Goal: Register for event/course

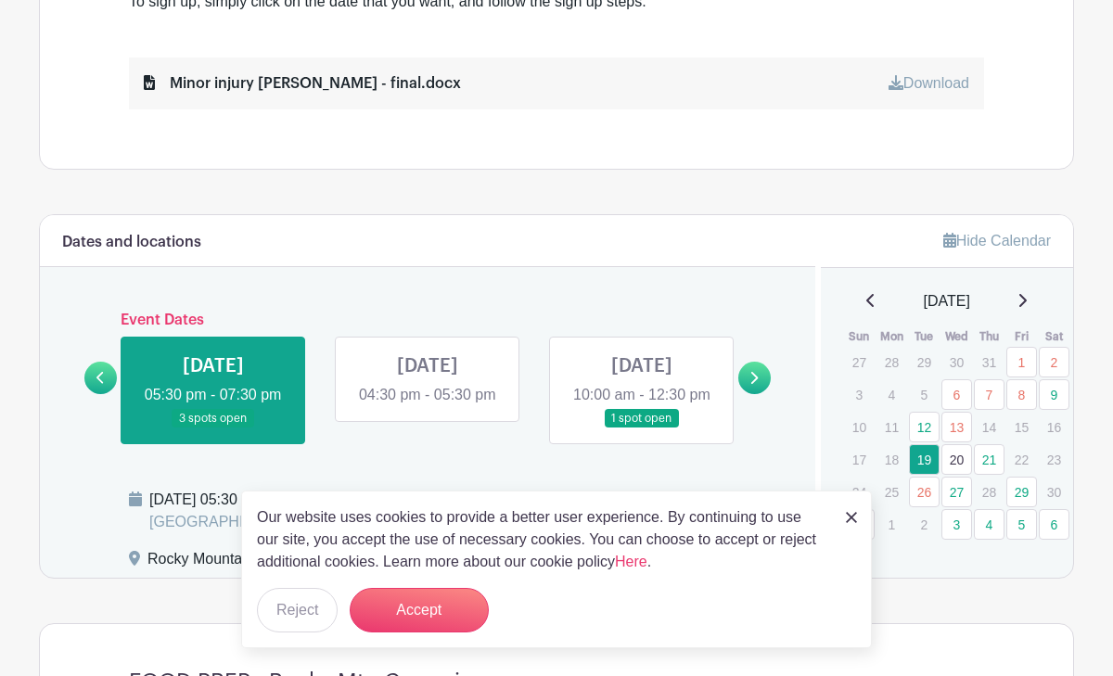
scroll to position [913, 0]
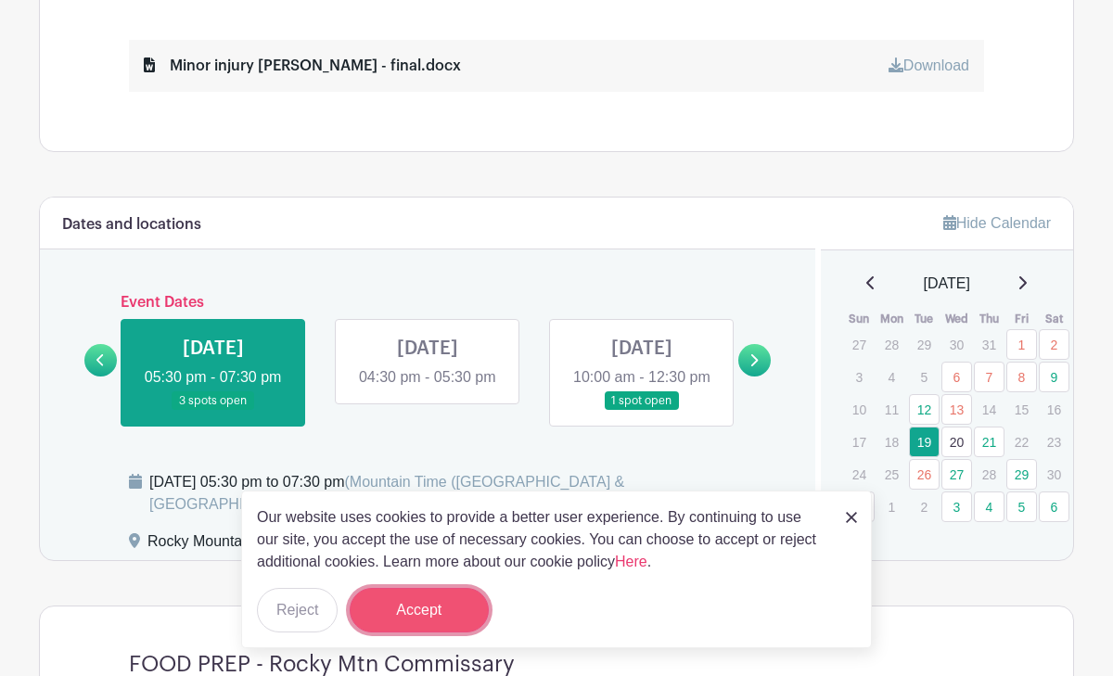
click at [416, 620] on button "Accept" at bounding box center [419, 610] width 139 height 45
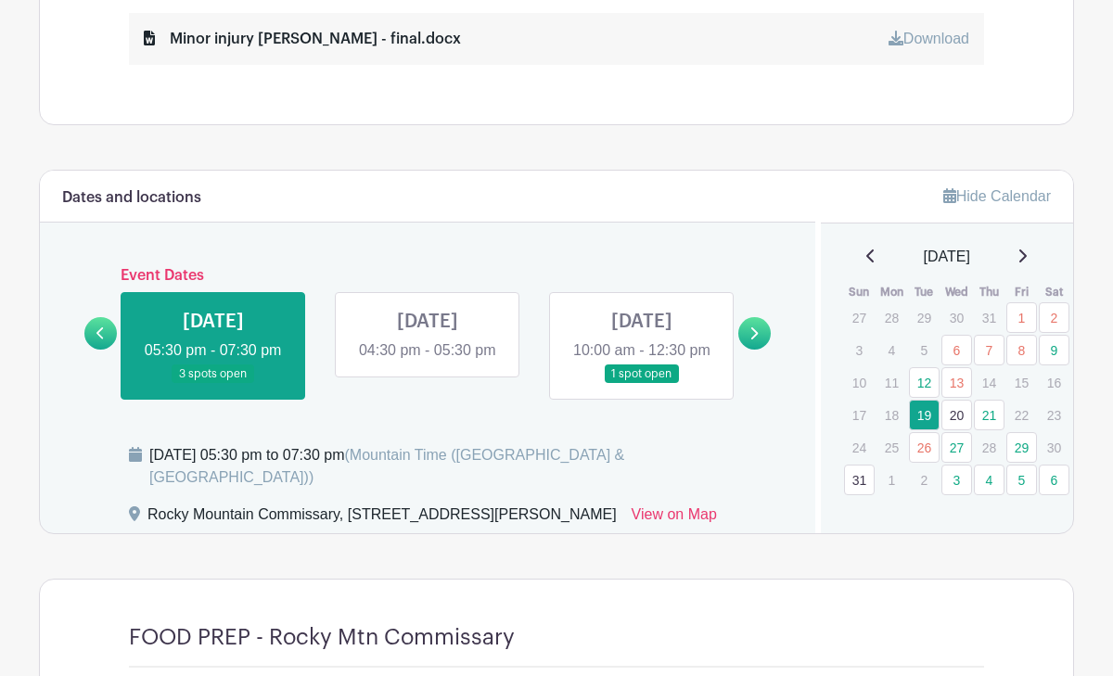
scroll to position [946, 0]
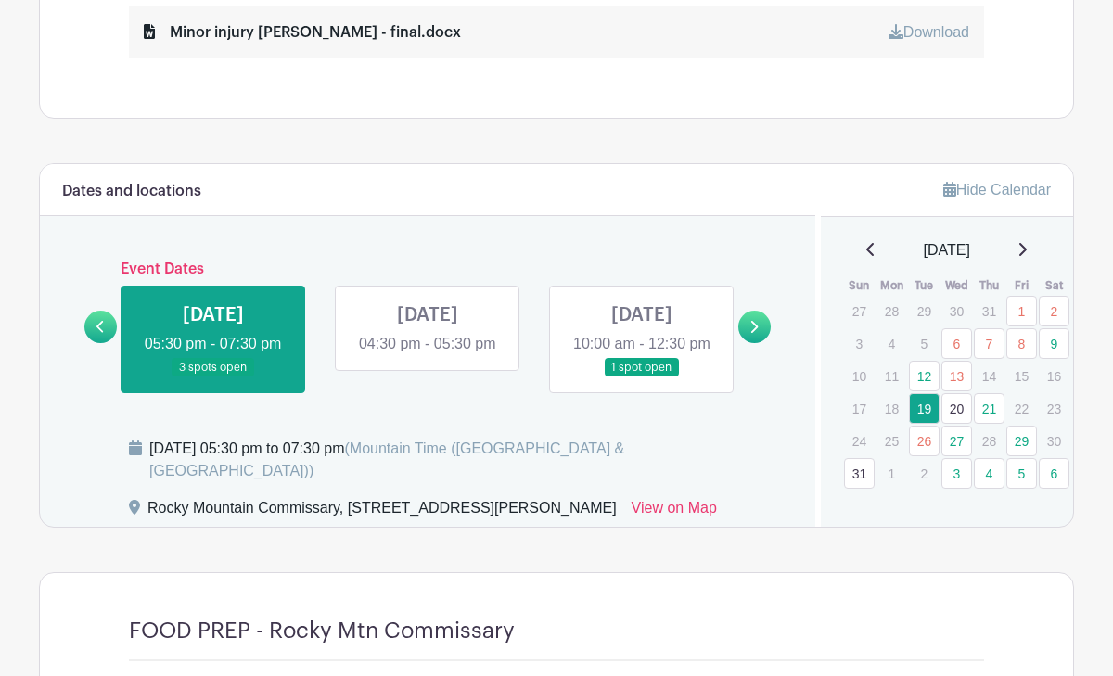
click at [428, 355] on link at bounding box center [428, 355] width 0 height 0
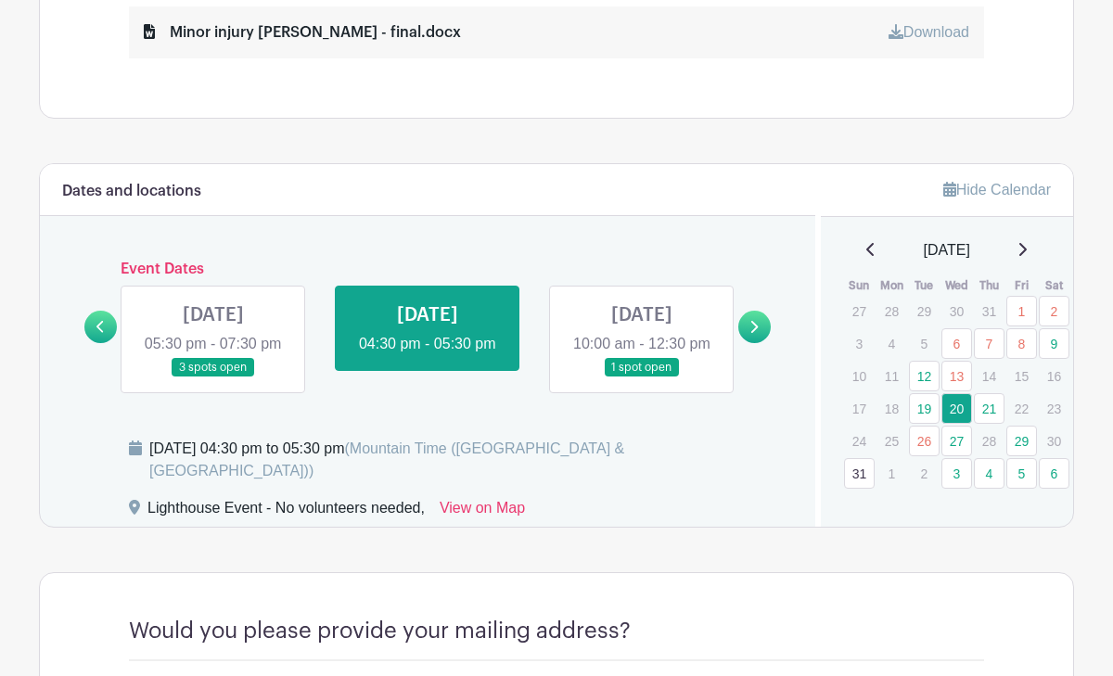
click at [428, 355] on link at bounding box center [428, 355] width 0 height 0
click at [642, 377] on link at bounding box center [642, 377] width 0 height 0
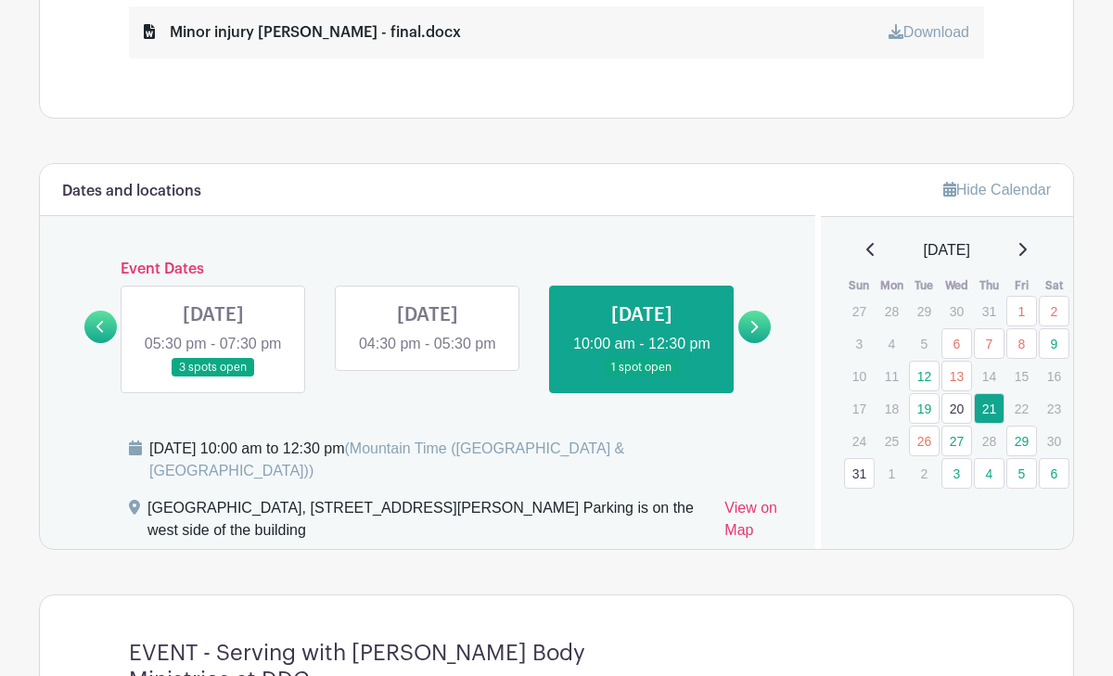
click at [755, 333] on icon at bounding box center [754, 327] width 7 height 12
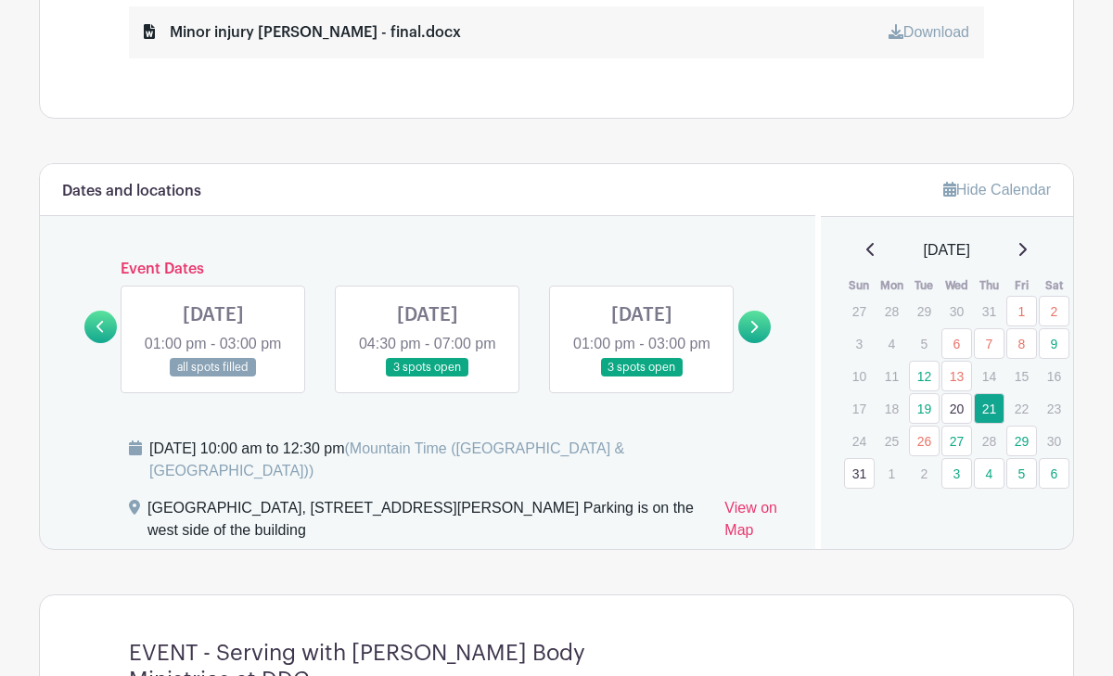
click at [428, 377] on link at bounding box center [428, 377] width 0 height 0
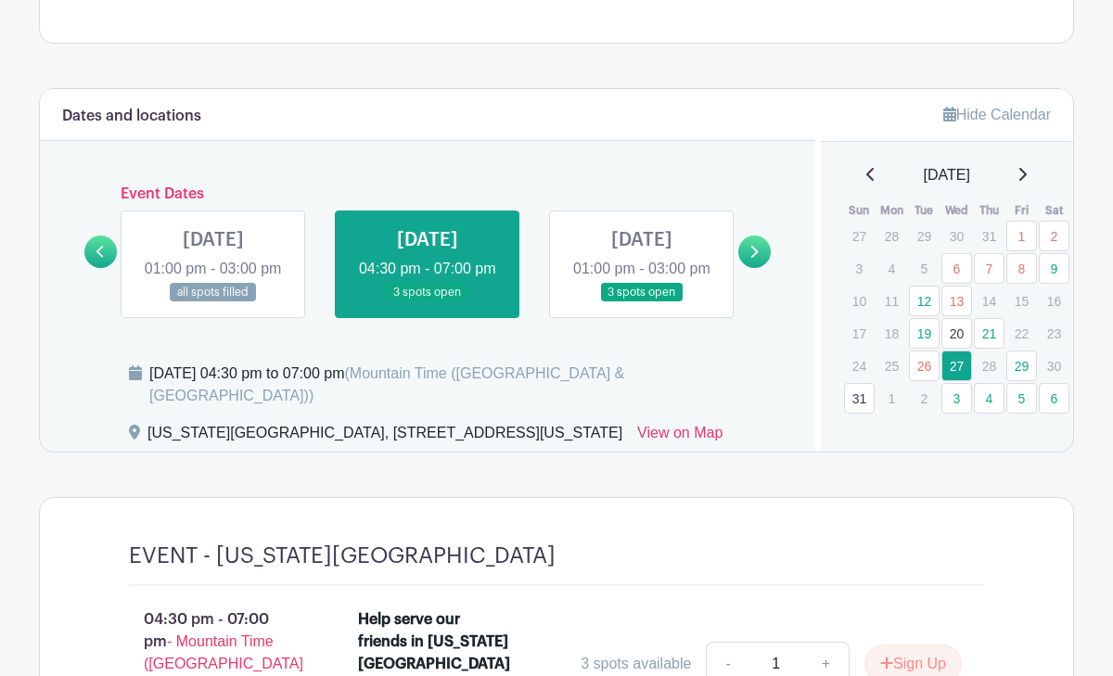
scroll to position [933, 0]
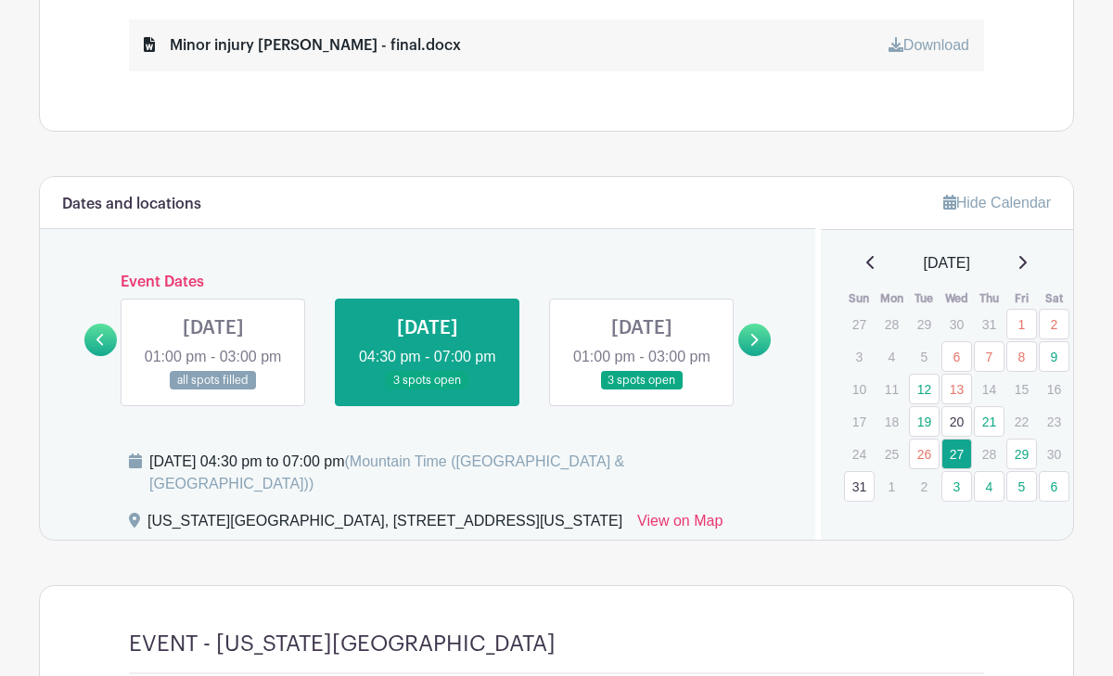
click at [642, 390] on link at bounding box center [642, 390] width 0 height 0
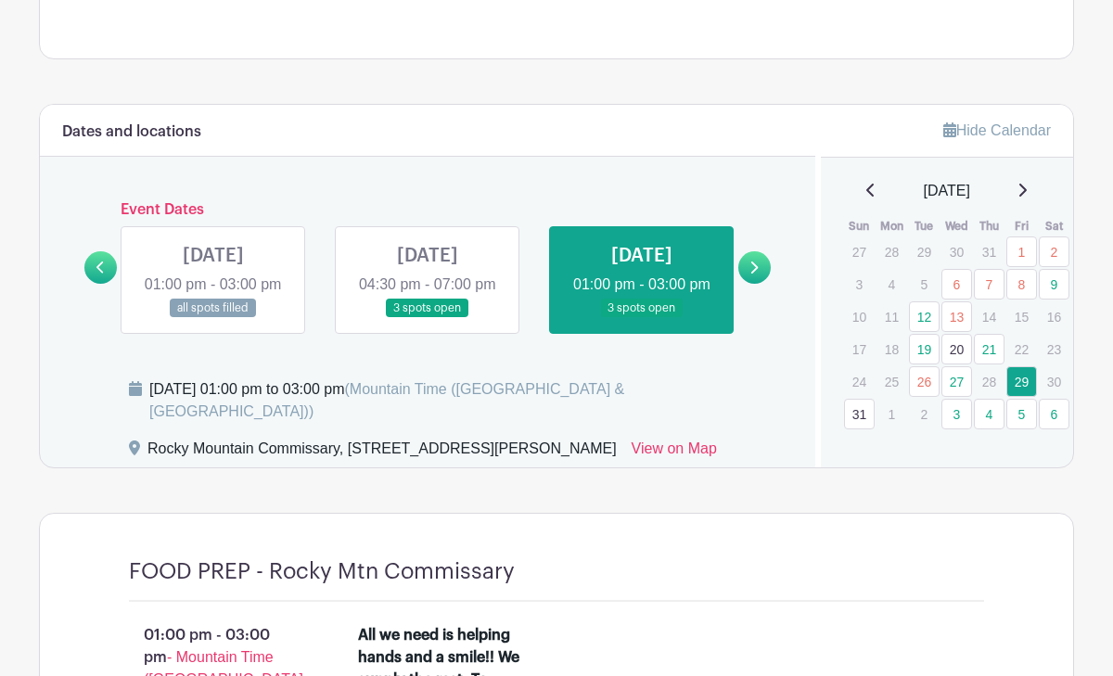
scroll to position [989, 0]
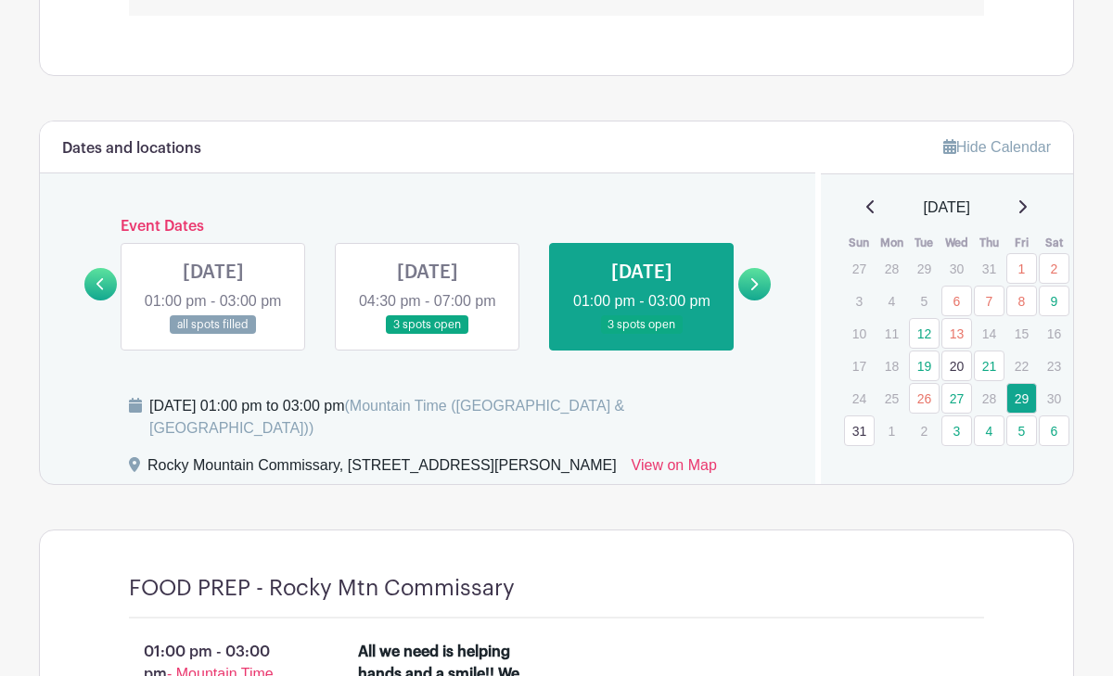
click at [759, 294] on link at bounding box center [754, 284] width 32 height 32
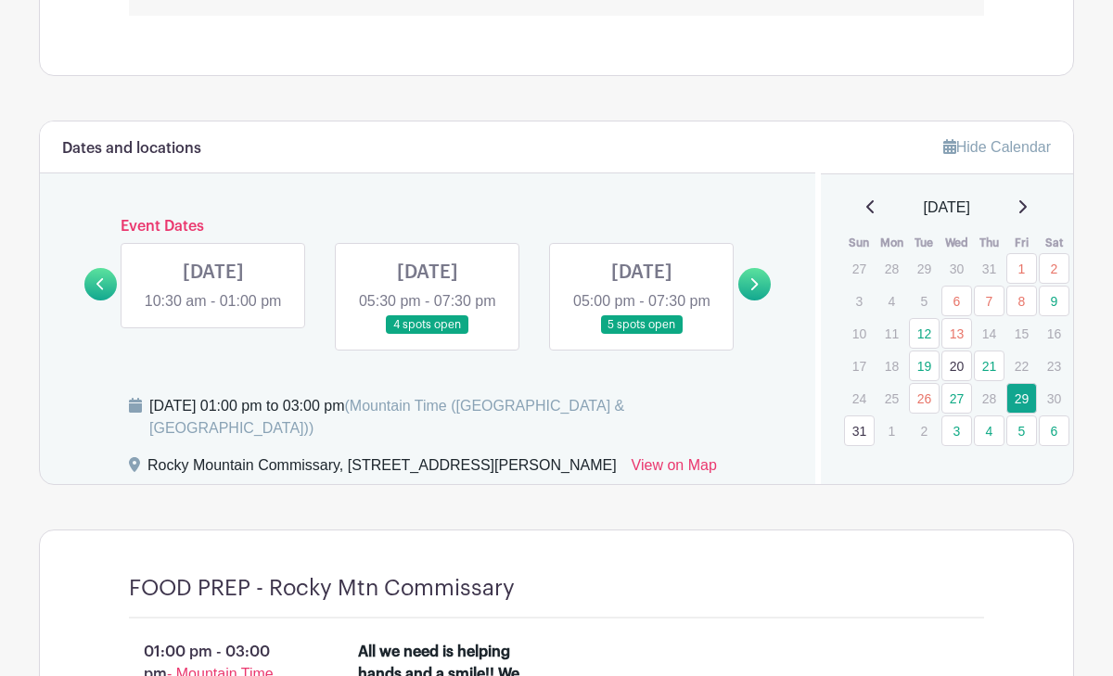
click at [213, 313] on link at bounding box center [213, 313] width 0 height 0
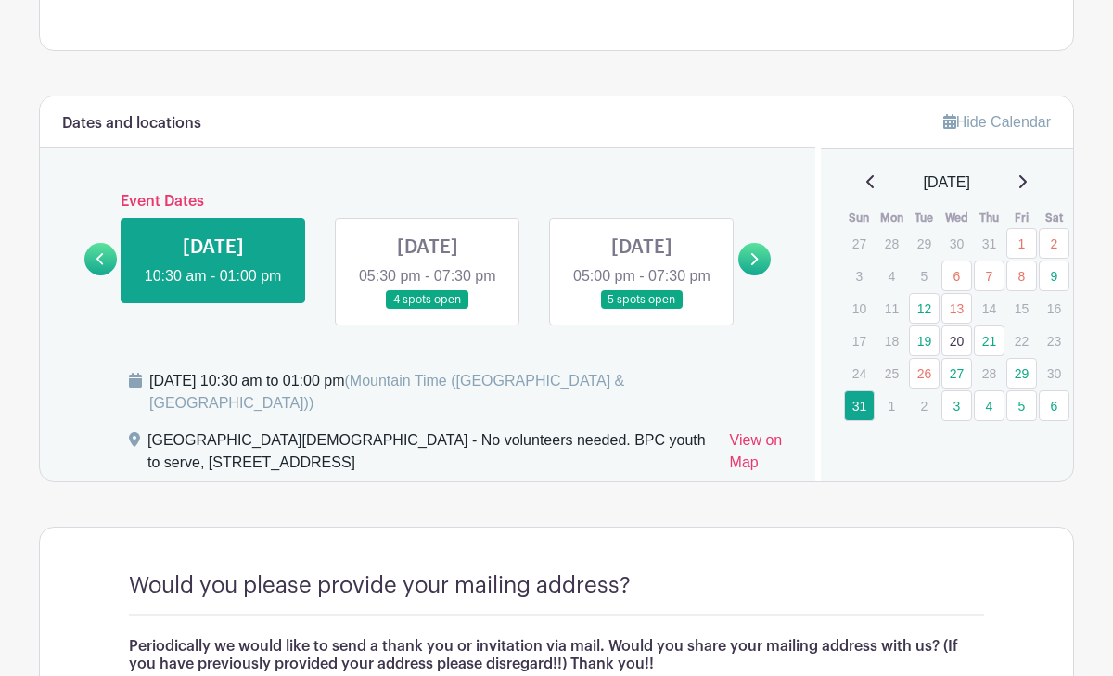
scroll to position [1024, 0]
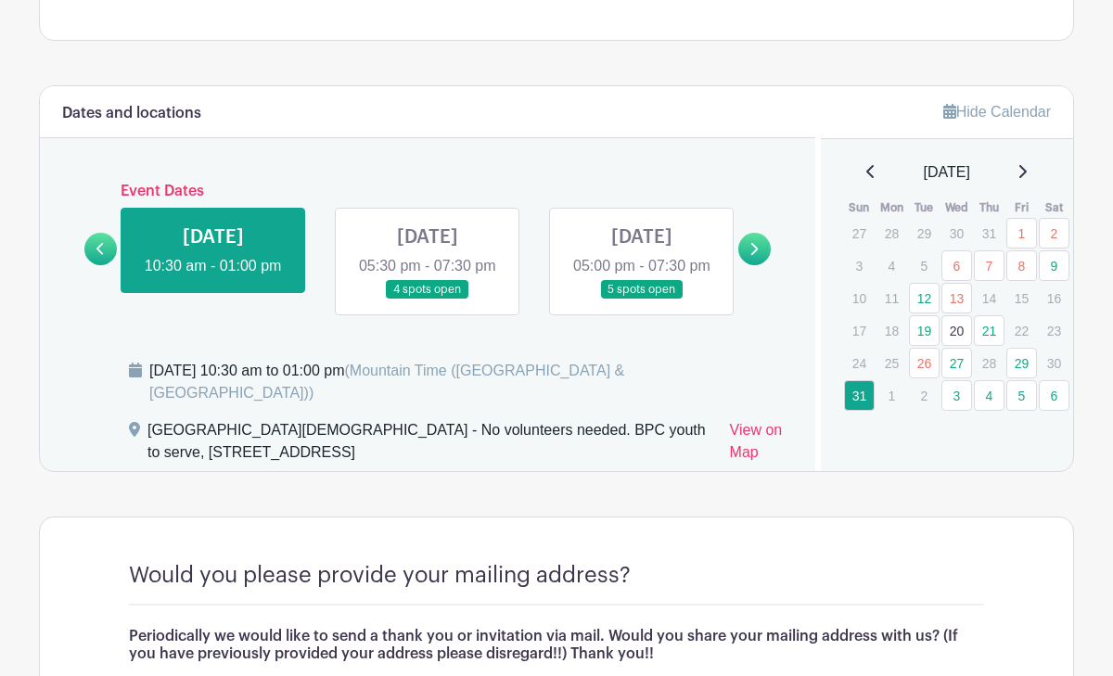
click at [428, 300] on link at bounding box center [428, 300] width 0 height 0
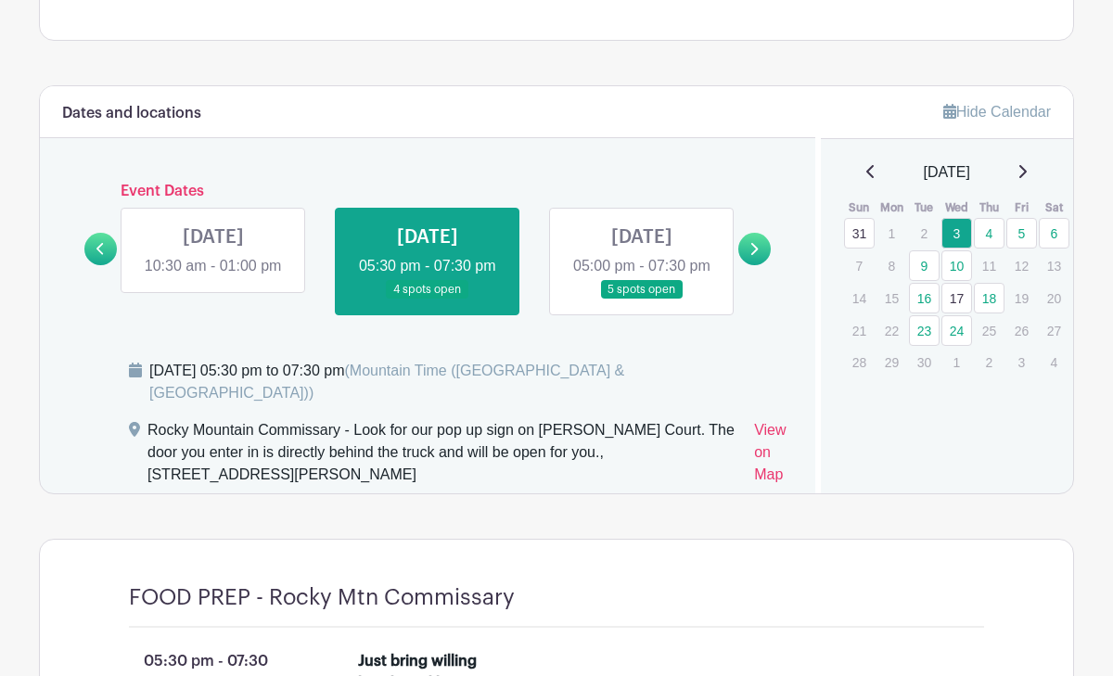
click at [642, 300] on link at bounding box center [642, 300] width 0 height 0
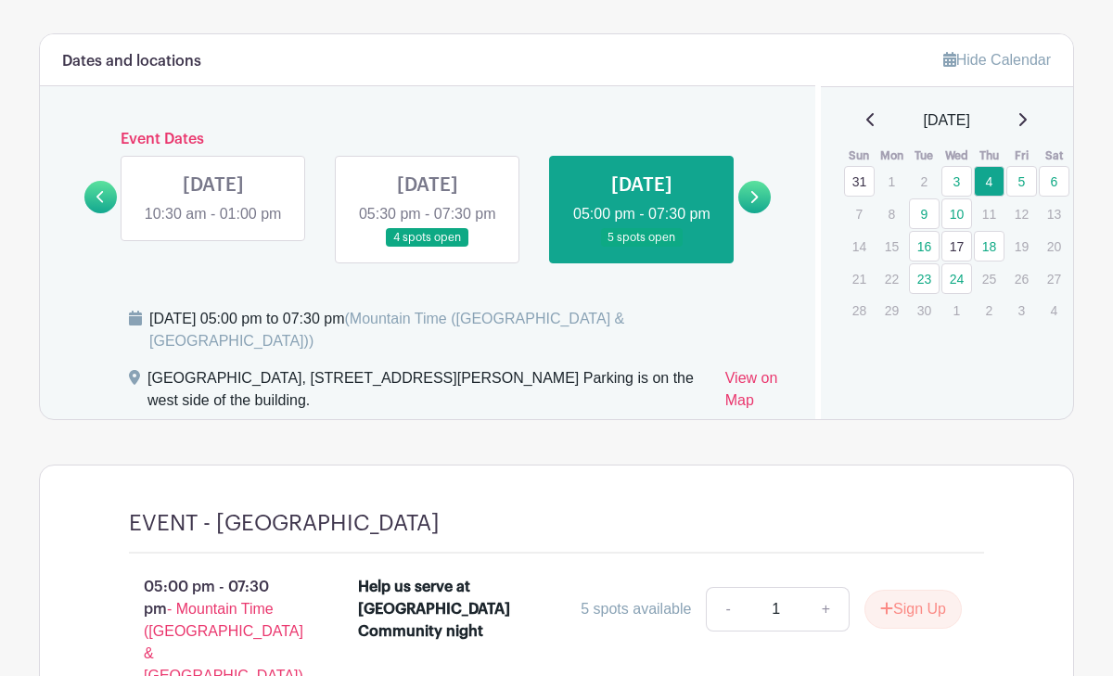
scroll to position [1067, 0]
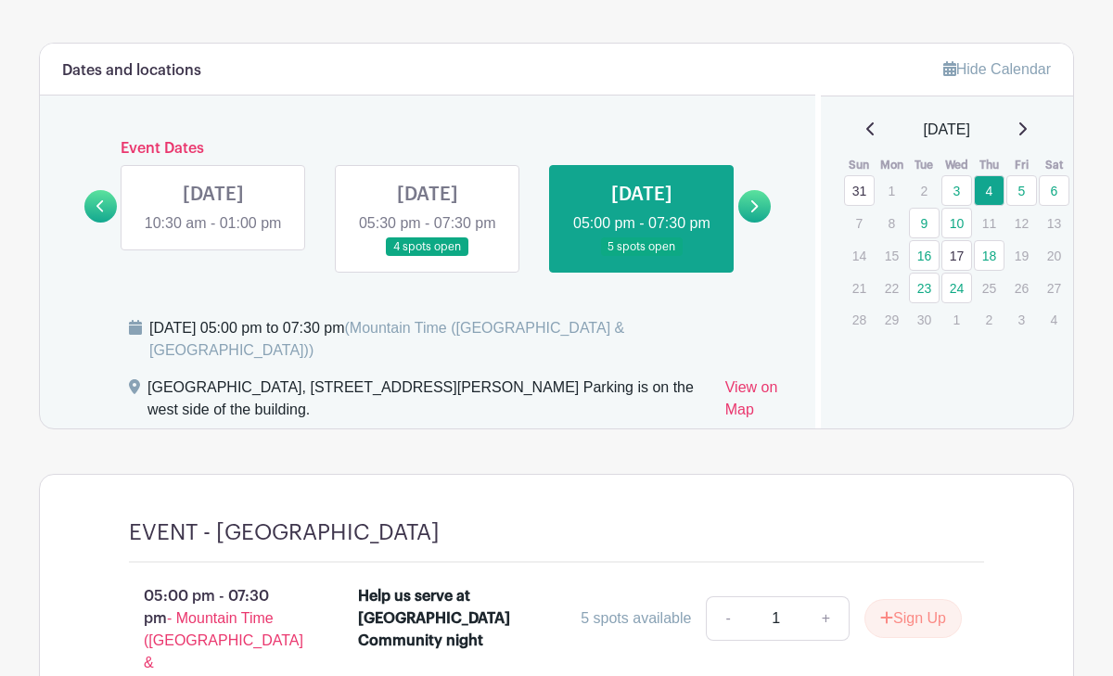
click at [757, 213] on icon at bounding box center [753, 206] width 8 height 14
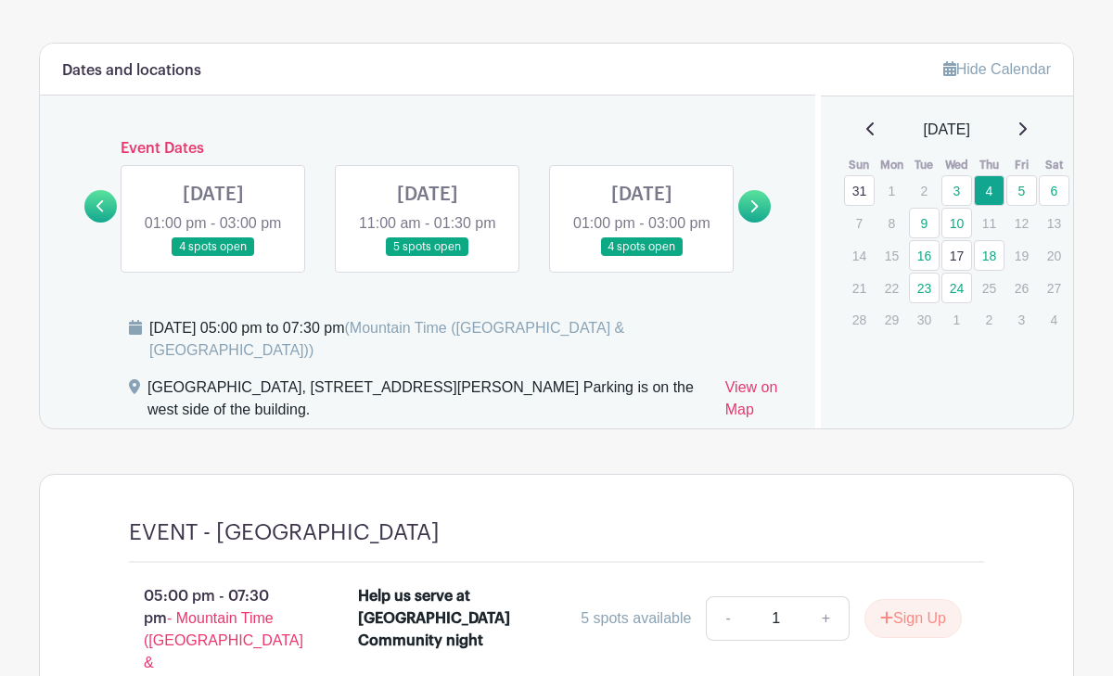
click at [213, 257] on link at bounding box center [213, 257] width 0 height 0
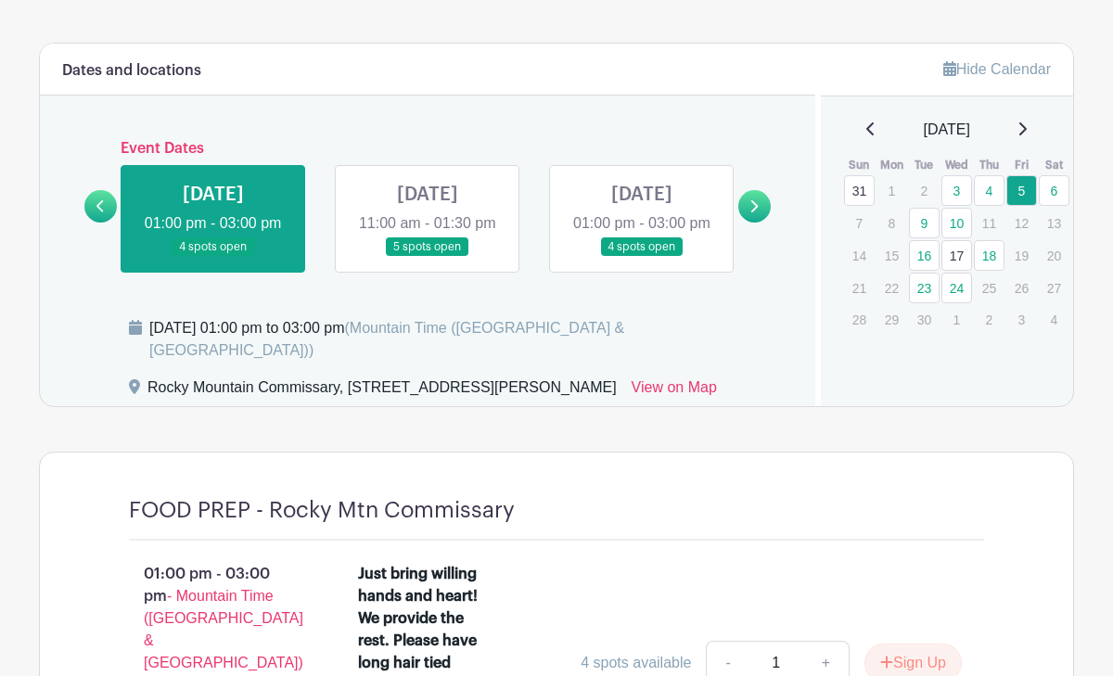
click at [428, 257] on link at bounding box center [428, 257] width 0 height 0
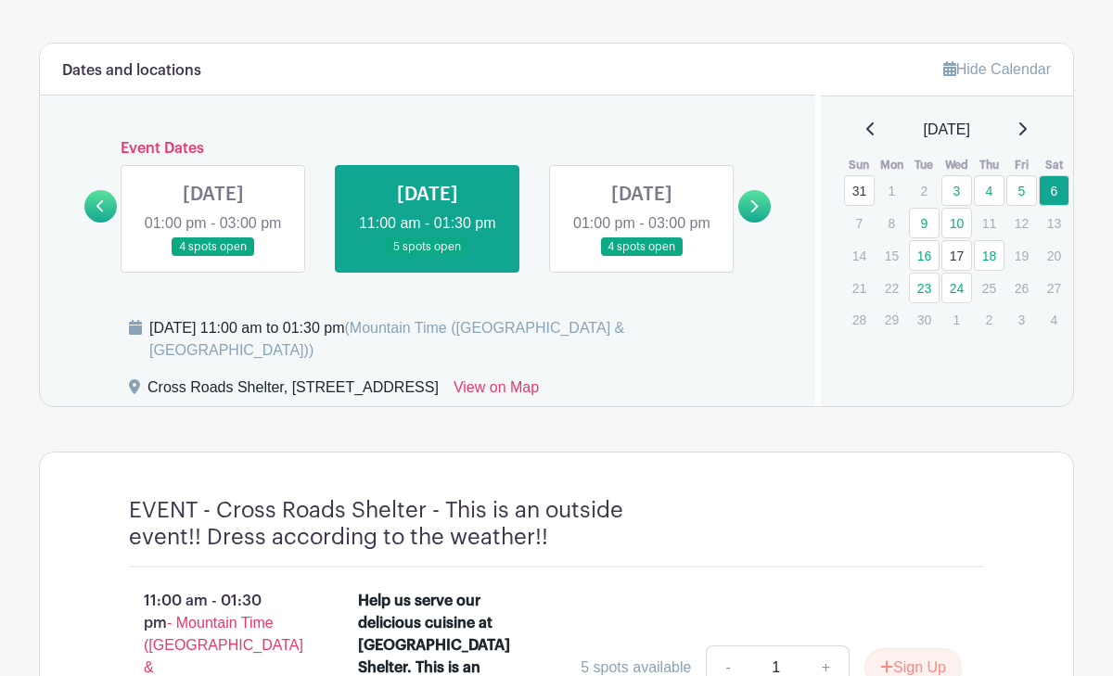
click at [642, 257] on link at bounding box center [642, 257] width 0 height 0
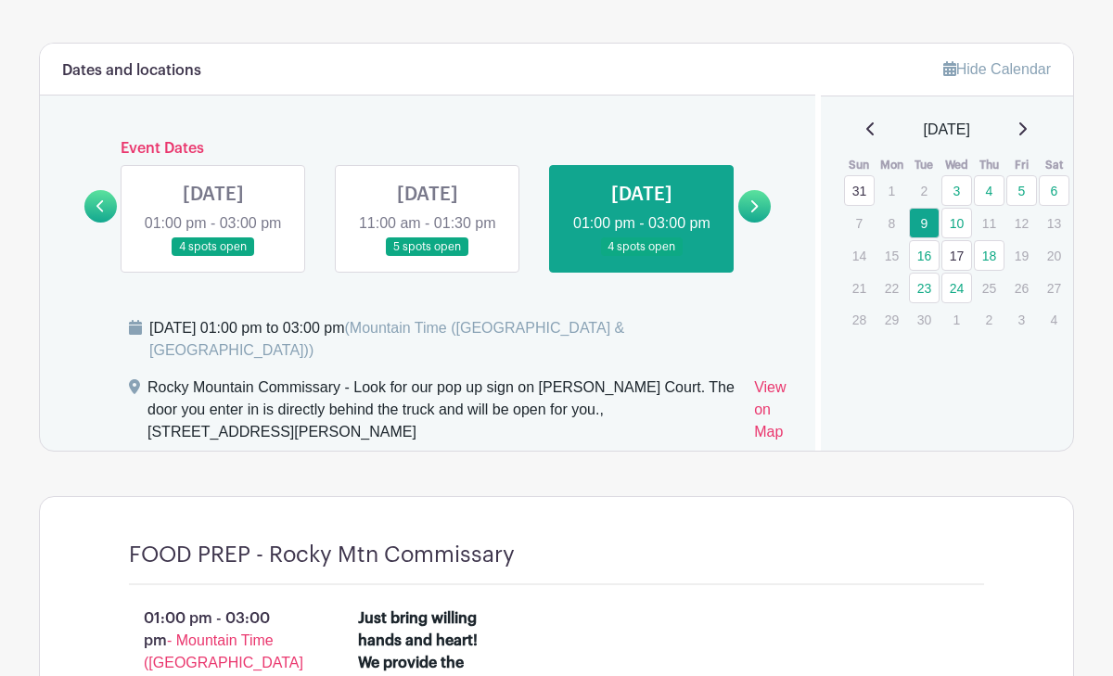
click at [757, 212] on icon at bounding box center [754, 206] width 7 height 12
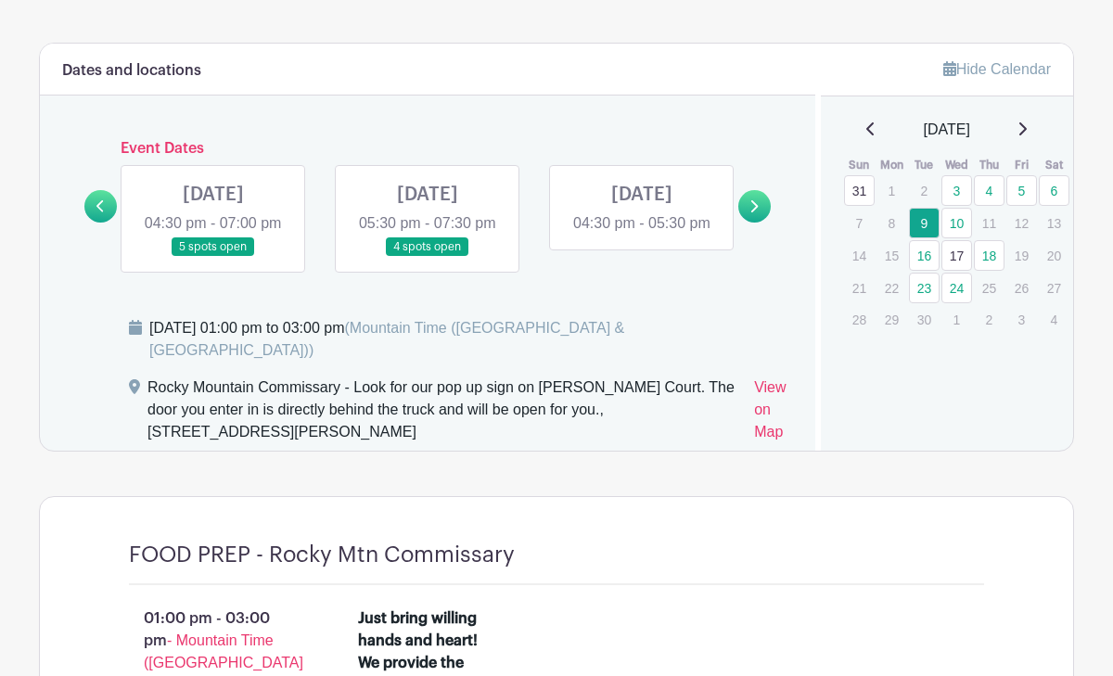
click at [213, 257] on link at bounding box center [213, 257] width 0 height 0
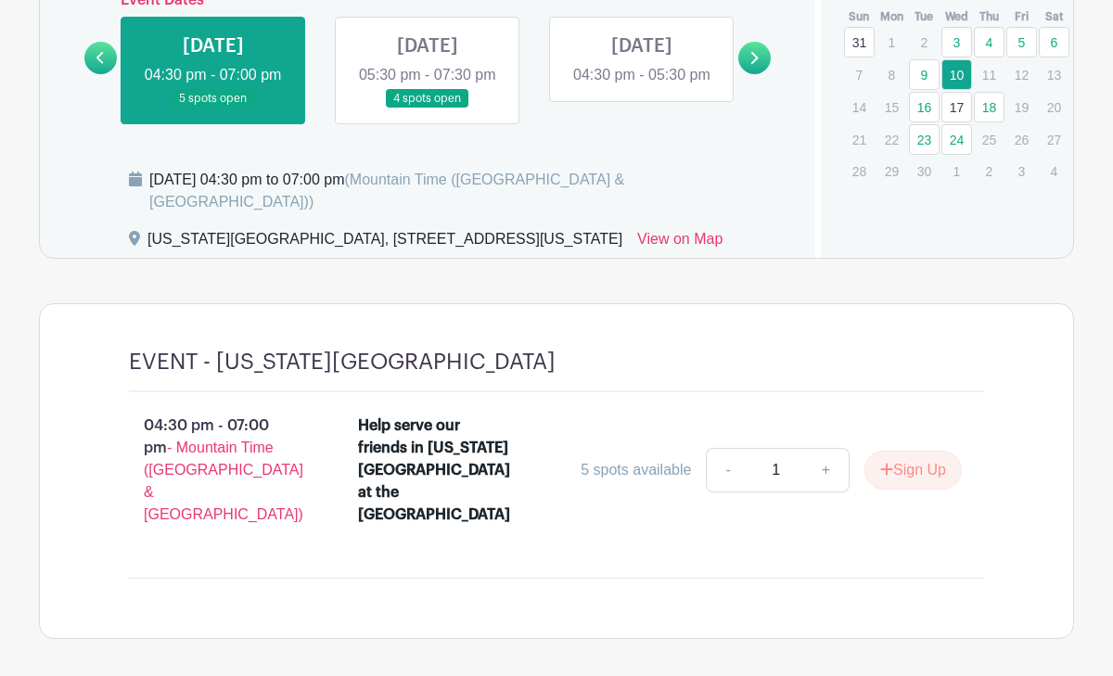
scroll to position [1184, 0]
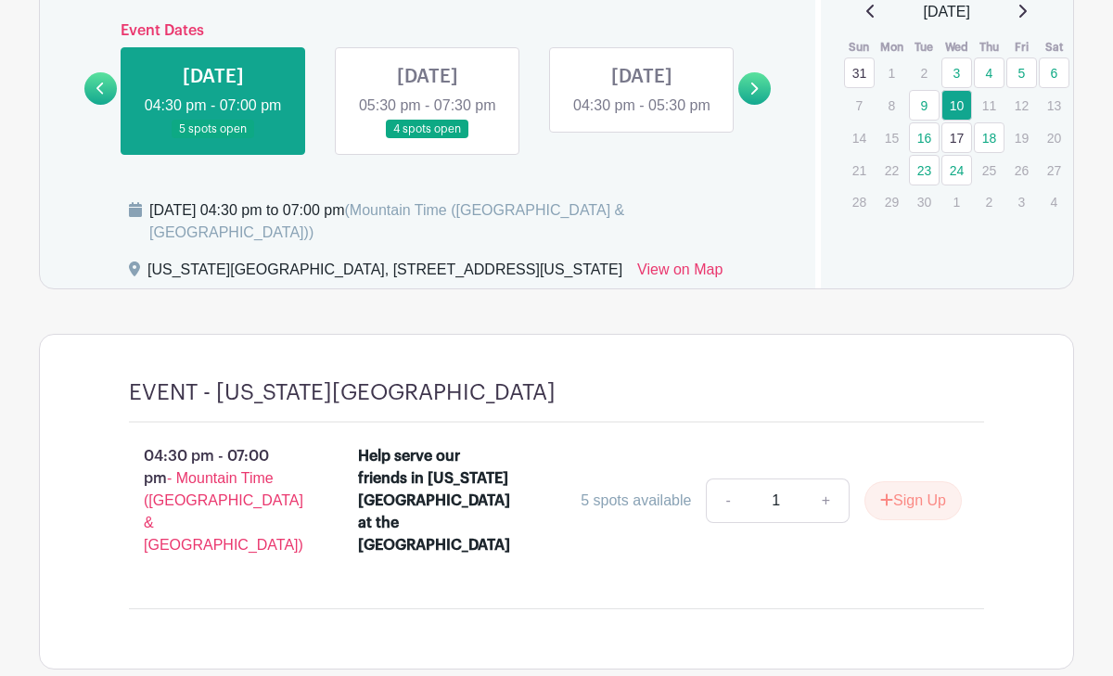
click at [428, 139] on link at bounding box center [428, 139] width 0 height 0
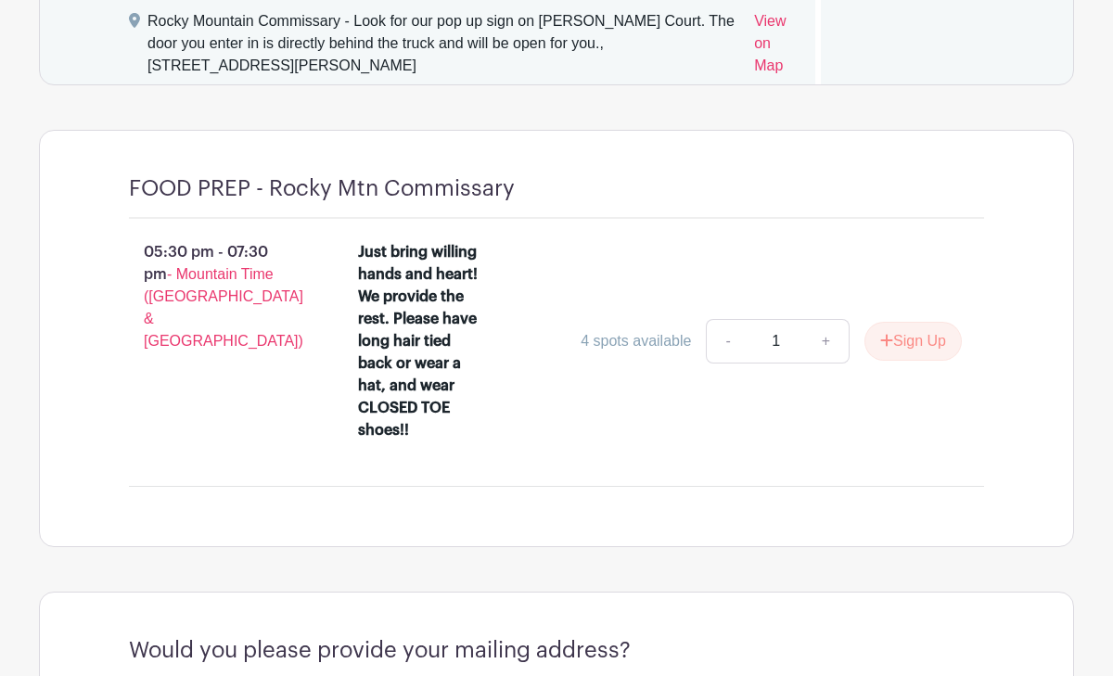
scroll to position [1425, 0]
